Goal: Information Seeking & Learning: Learn about a topic

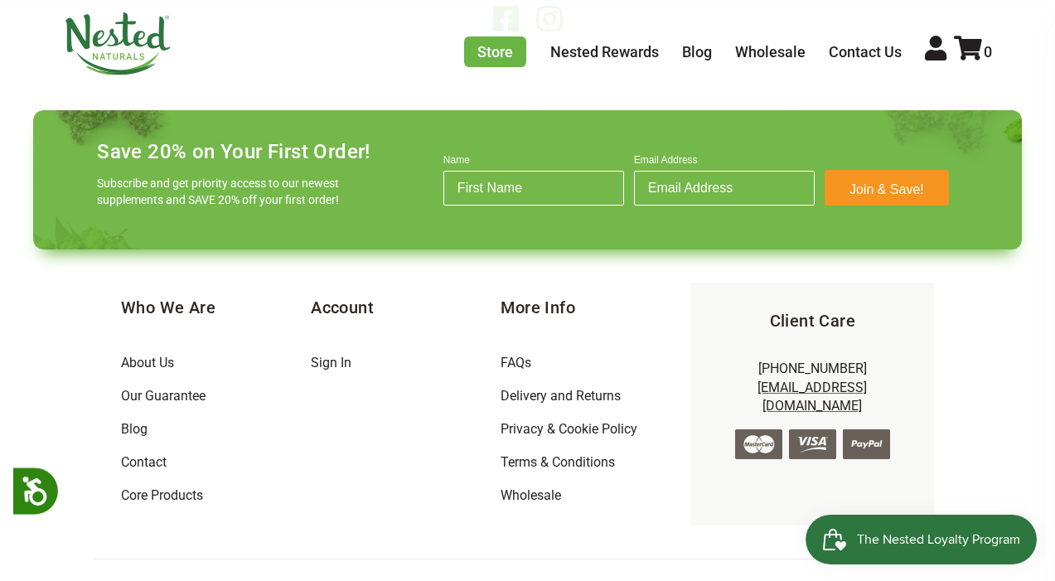
scroll to position [2992, 0]
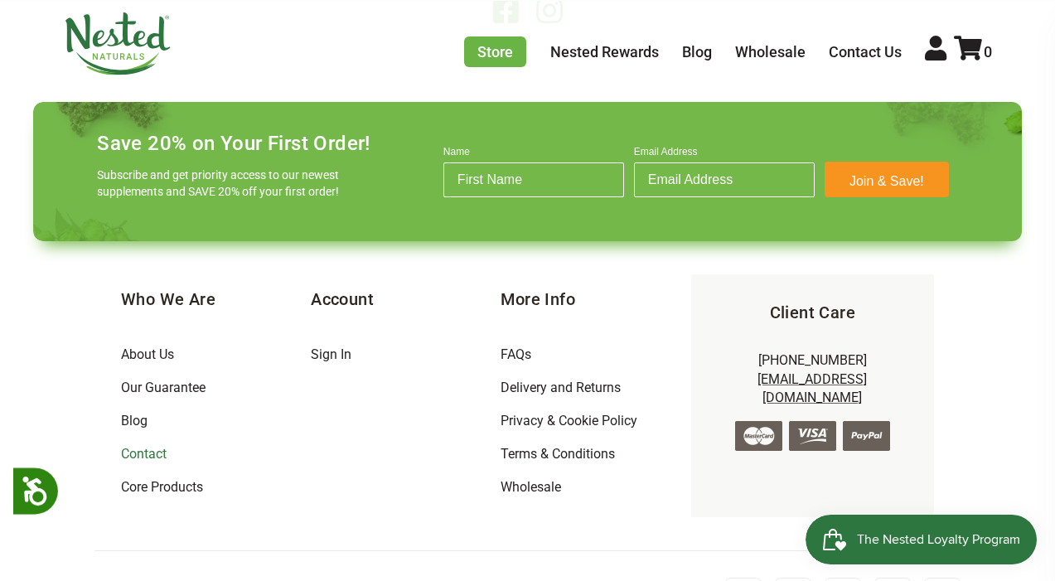
click at [136, 452] on link "Contact" at bounding box center [144, 454] width 46 height 16
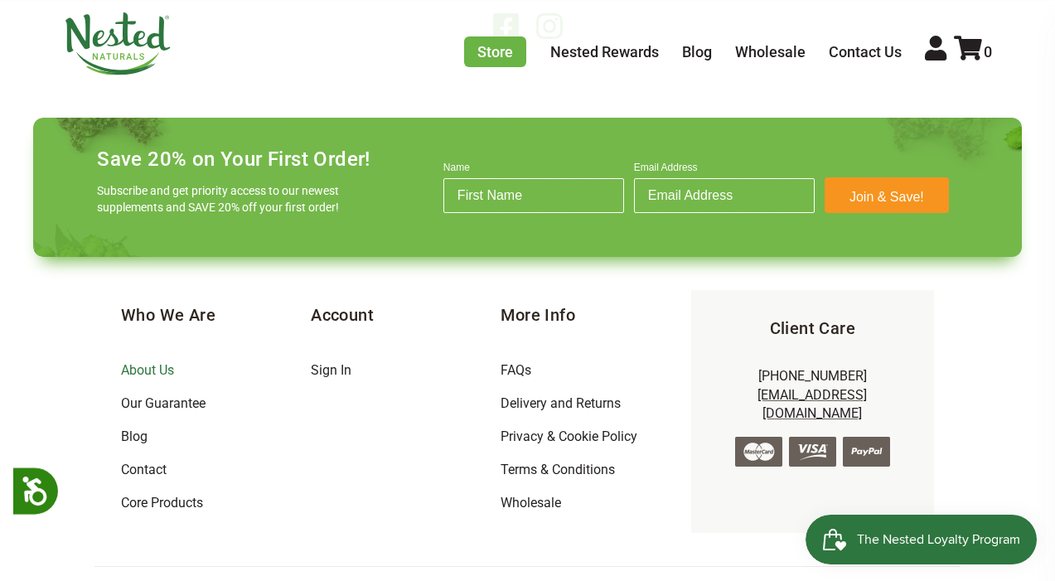
click at [133, 369] on link "About Us" at bounding box center [147, 370] width 53 height 16
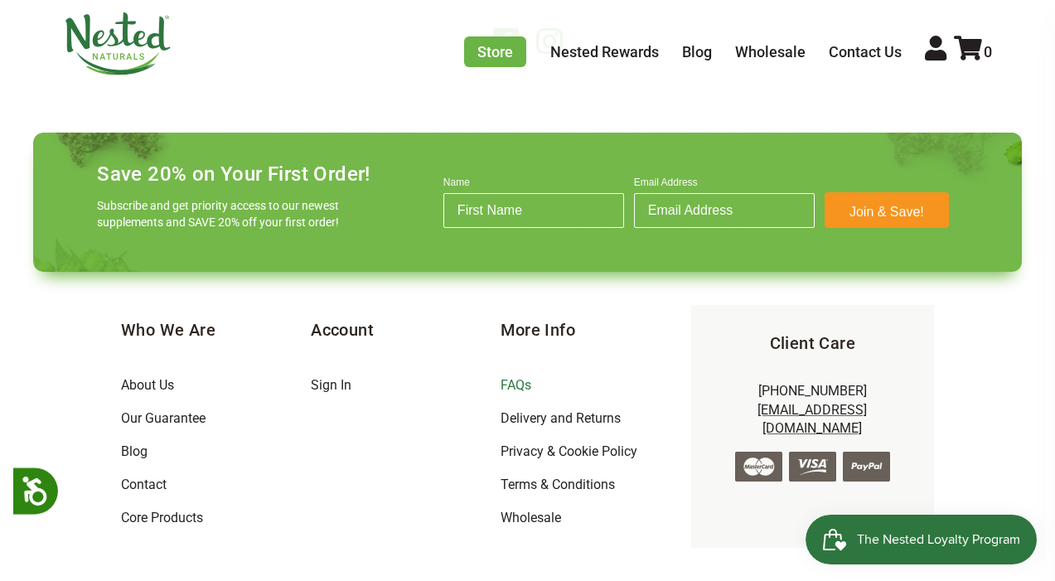
click at [510, 384] on link "FAQs" at bounding box center [515, 385] width 31 height 16
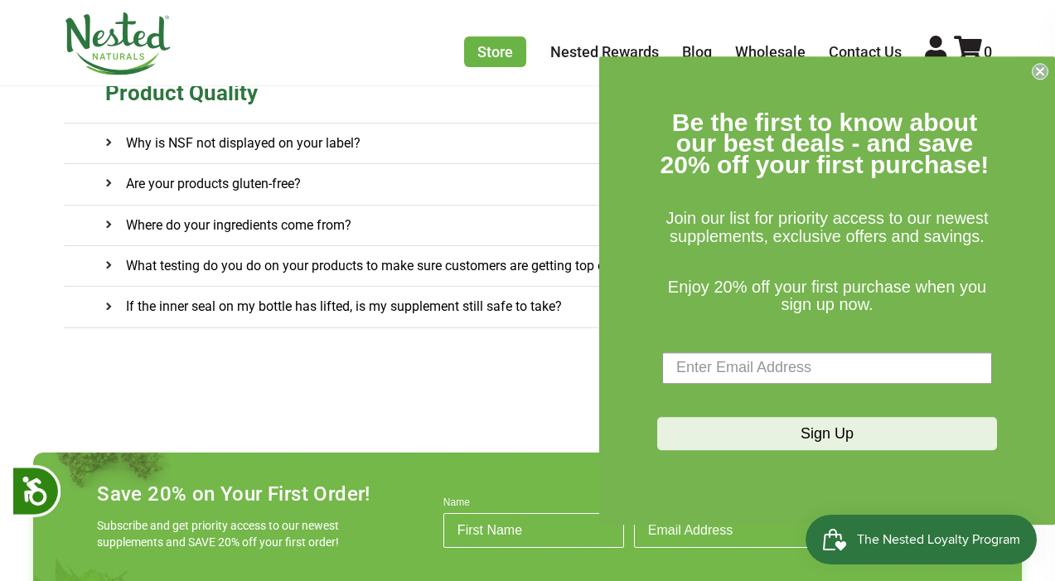
scroll to position [1157, 0]
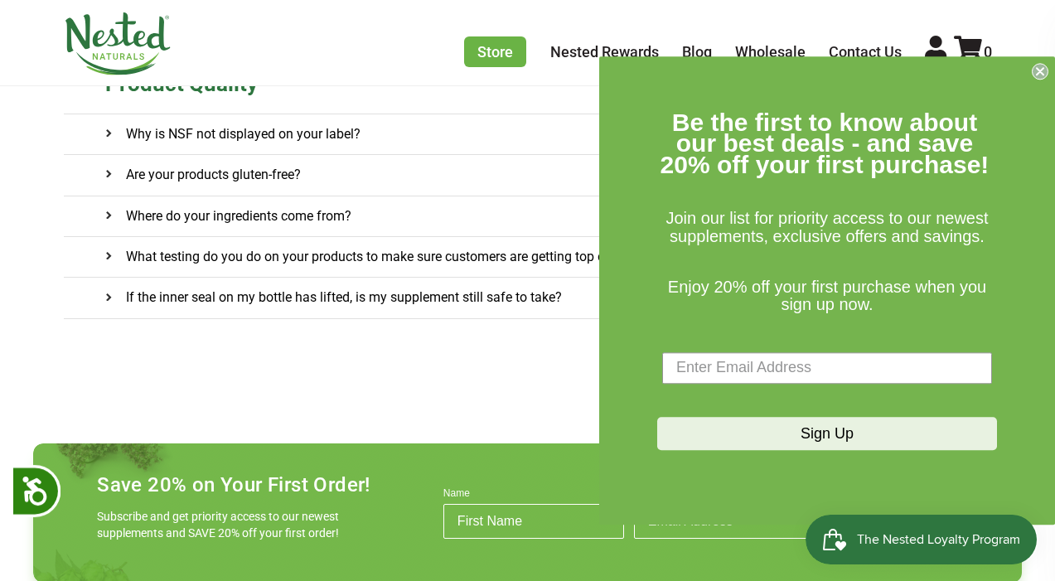
click at [1040, 74] on circle "Close dialog" at bounding box center [1040, 71] width 16 height 16
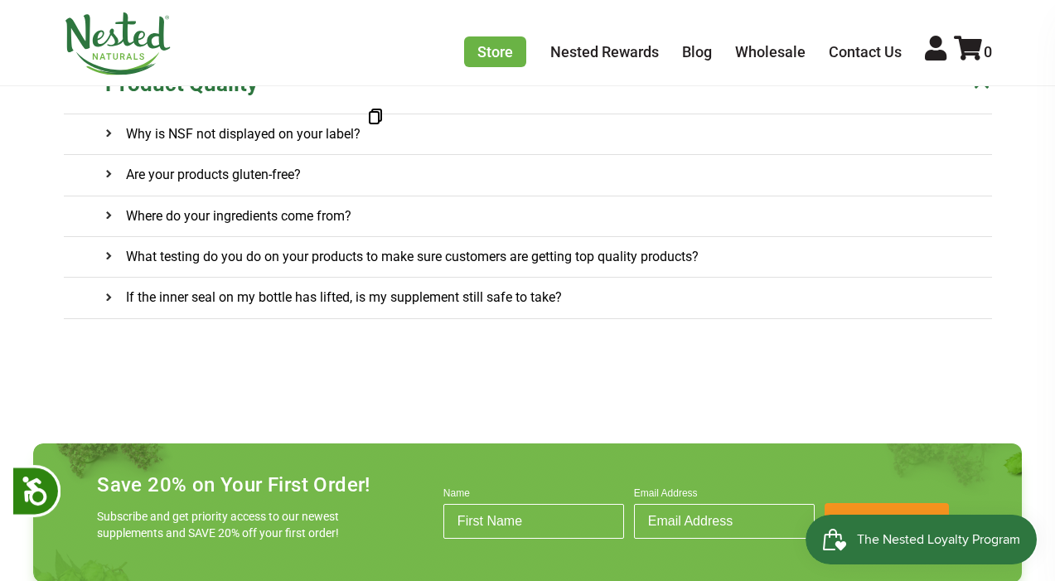
click at [343, 133] on h4 "Why is NSF not displayed on your label?" at bounding box center [232, 134] width 255 height 40
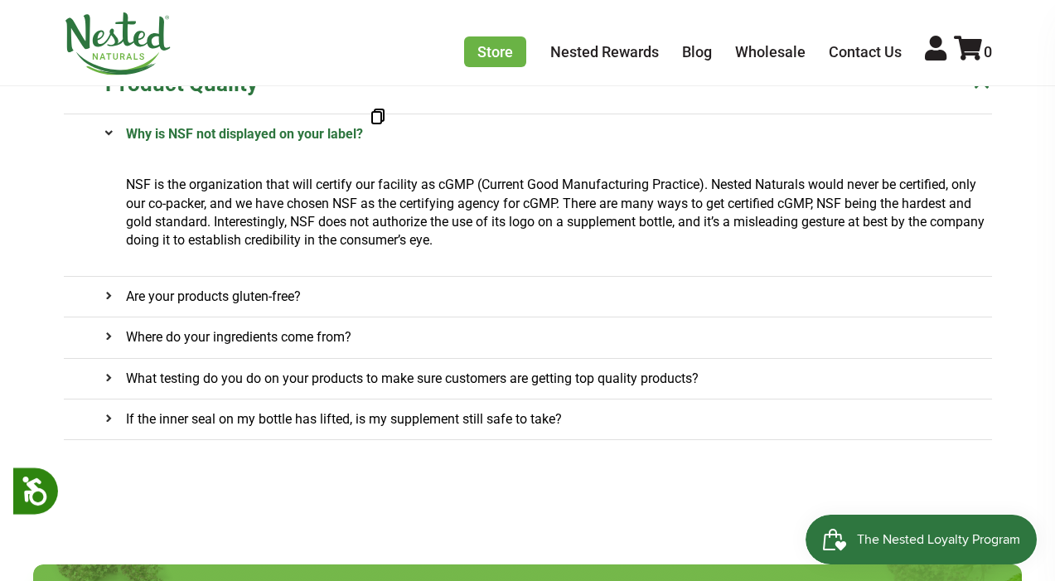
click at [343, 133] on h4 "Why is NSF not displayed on your label?" at bounding box center [234, 134] width 258 height 40
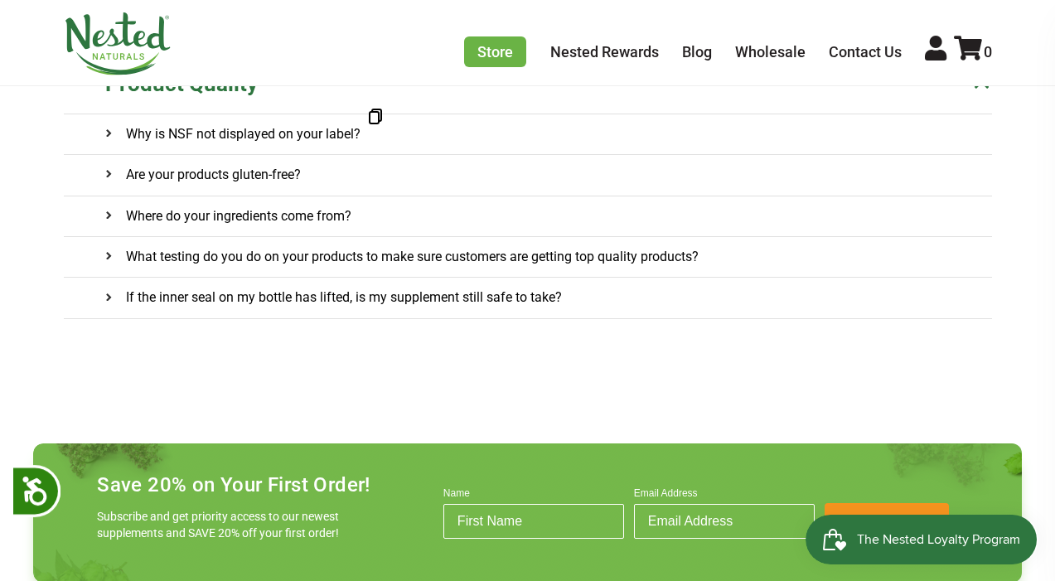
click at [390, 221] on onclick\= "Where do your ingredients come from?" at bounding box center [548, 216] width 886 height 40
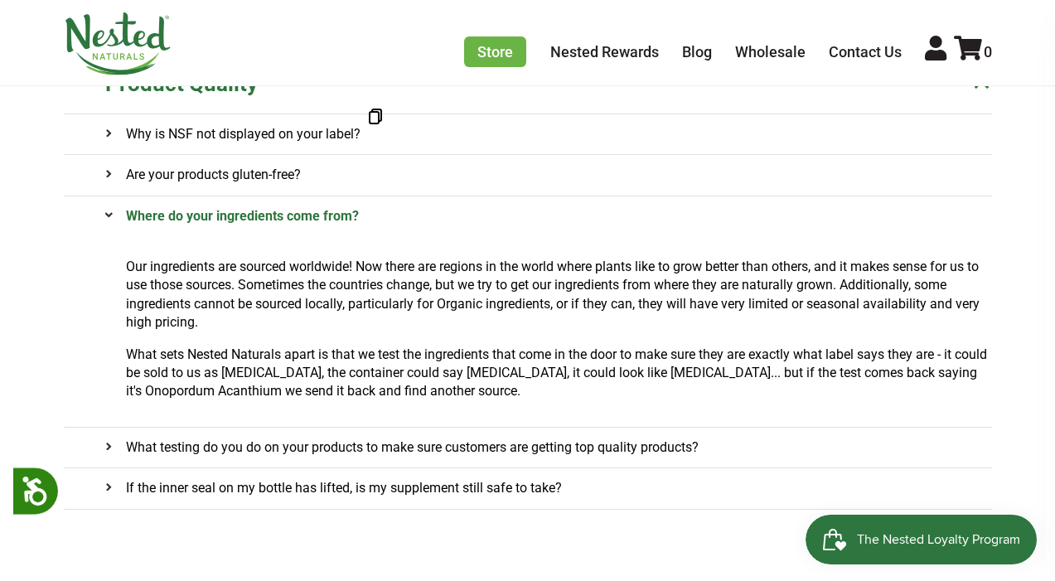
click at [390, 221] on onclick\= "Where do your ingredients come from?" at bounding box center [548, 216] width 886 height 40
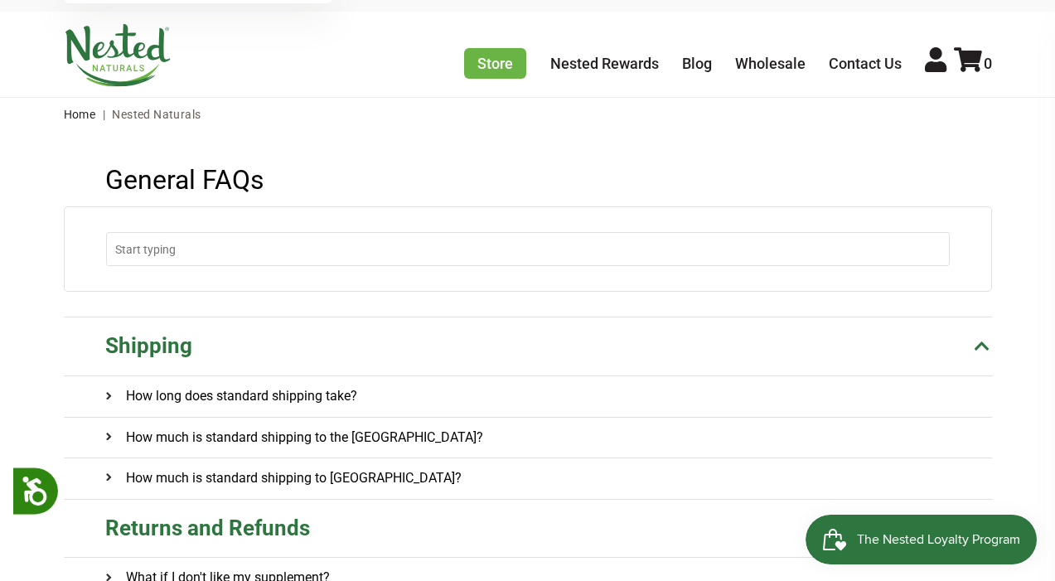
scroll to position [28, 0]
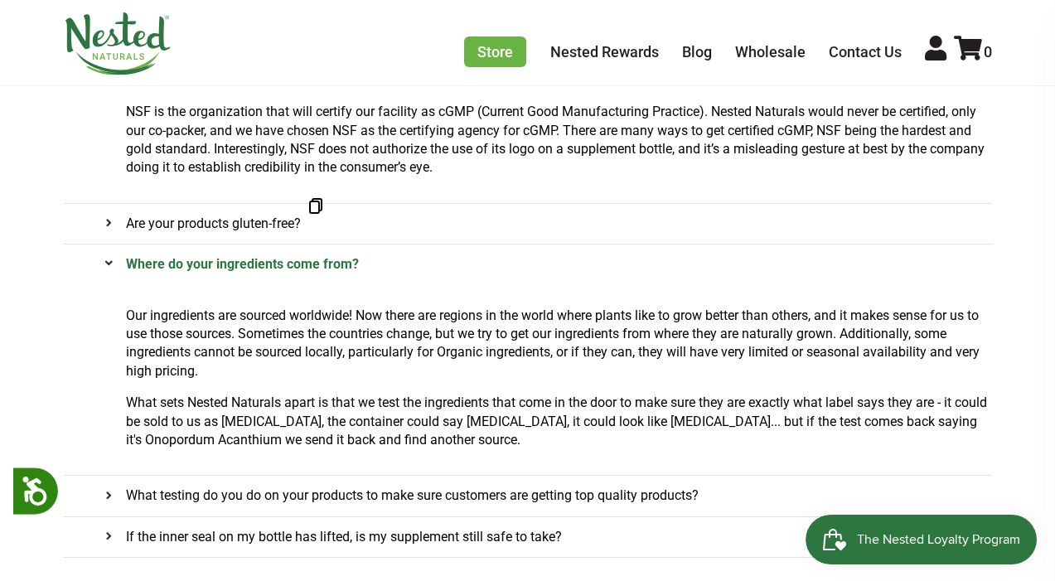
scroll to position [1157, 0]
